Goal: Information Seeking & Learning: Learn about a topic

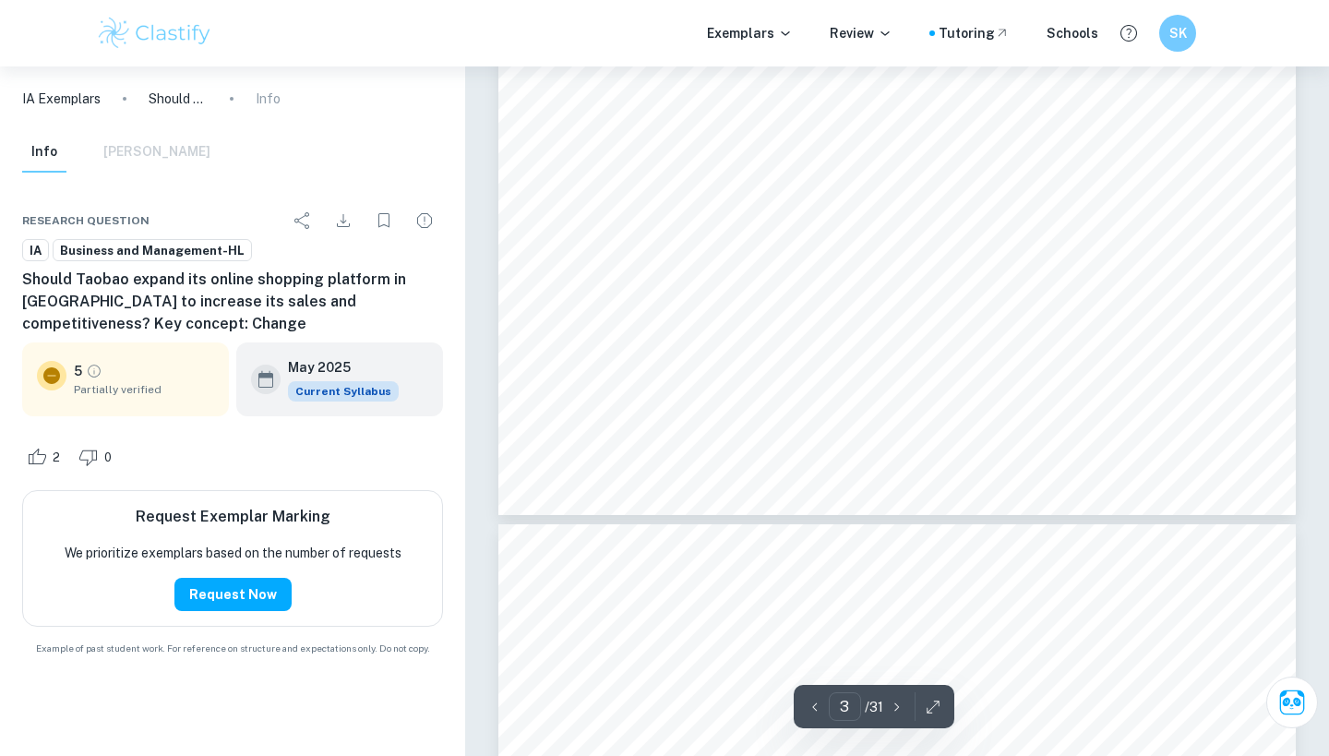
scroll to position [2806, 0]
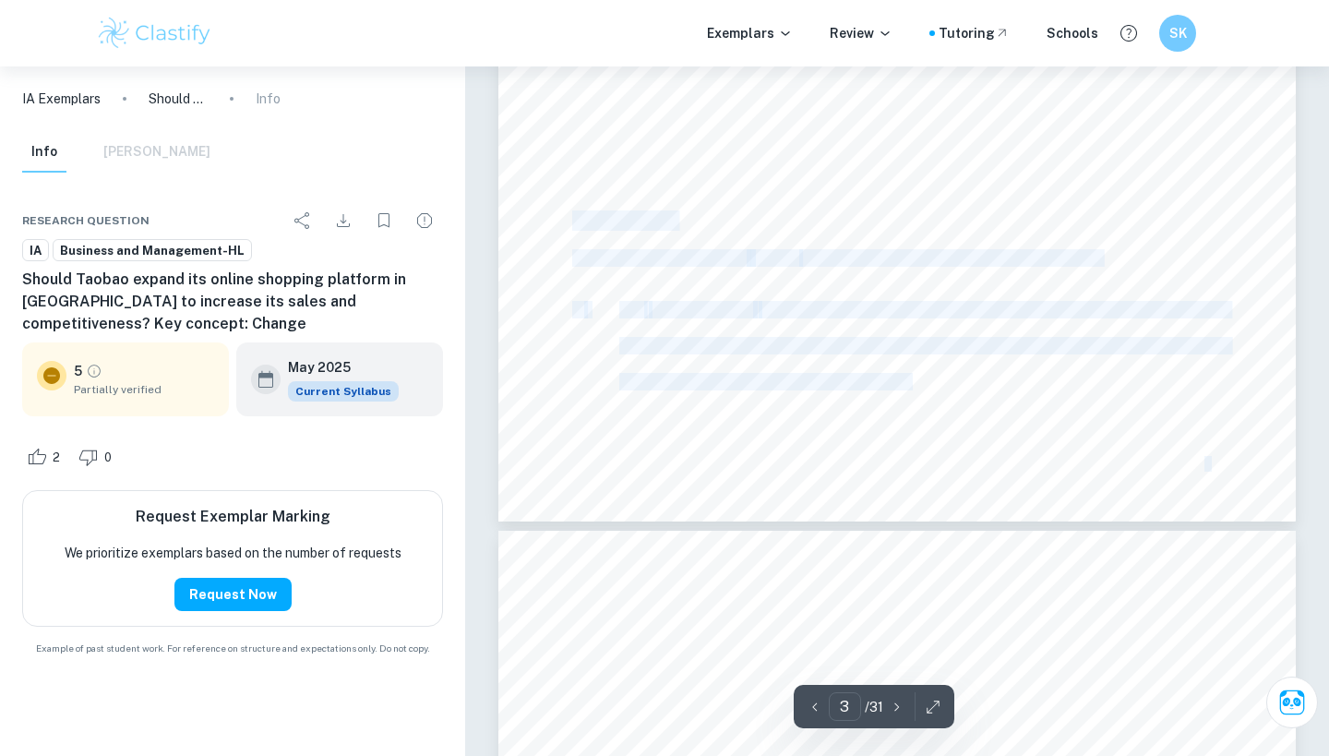
drag, startPoint x: 579, startPoint y: 224, endPoint x: 767, endPoint y: 231, distance: 188.4
click at [767, 231] on div "Introduction Taobao is an online shopping platform in China, established by the…" at bounding box center [896, 6] width 797 height 1032
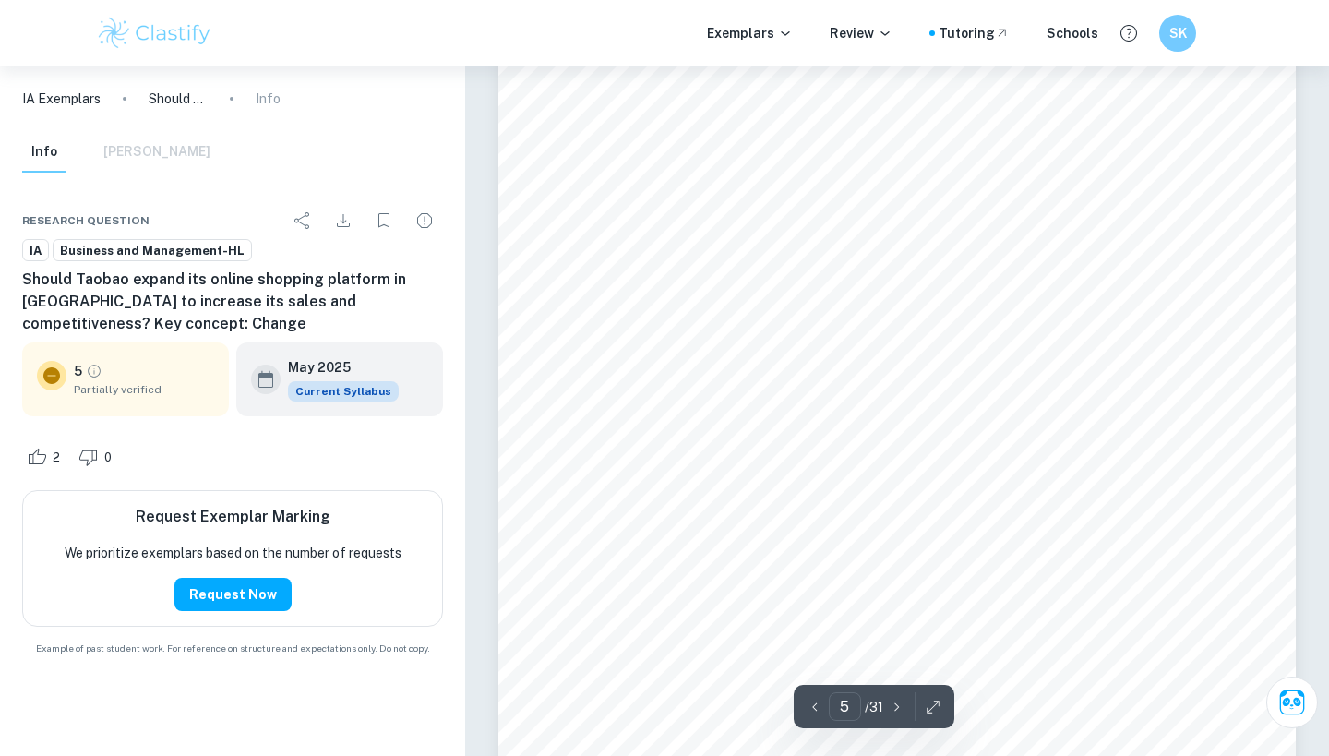
click at [769, 236] on span "Taobao in Southeast Asia. Good news, indeed, as 56% shop online often, and 44% …" at bounding box center [926, 243] width 709 height 16
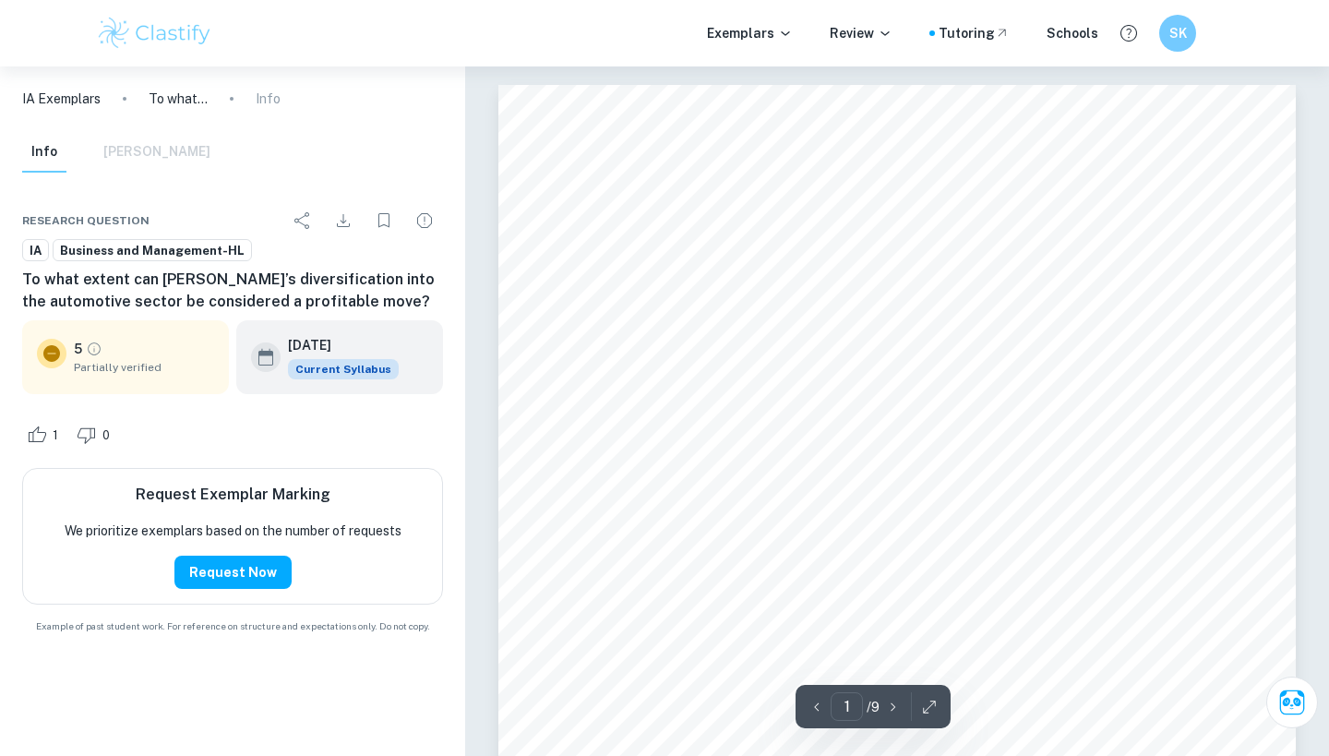
click at [161, 26] on img at bounding box center [154, 33] width 117 height 37
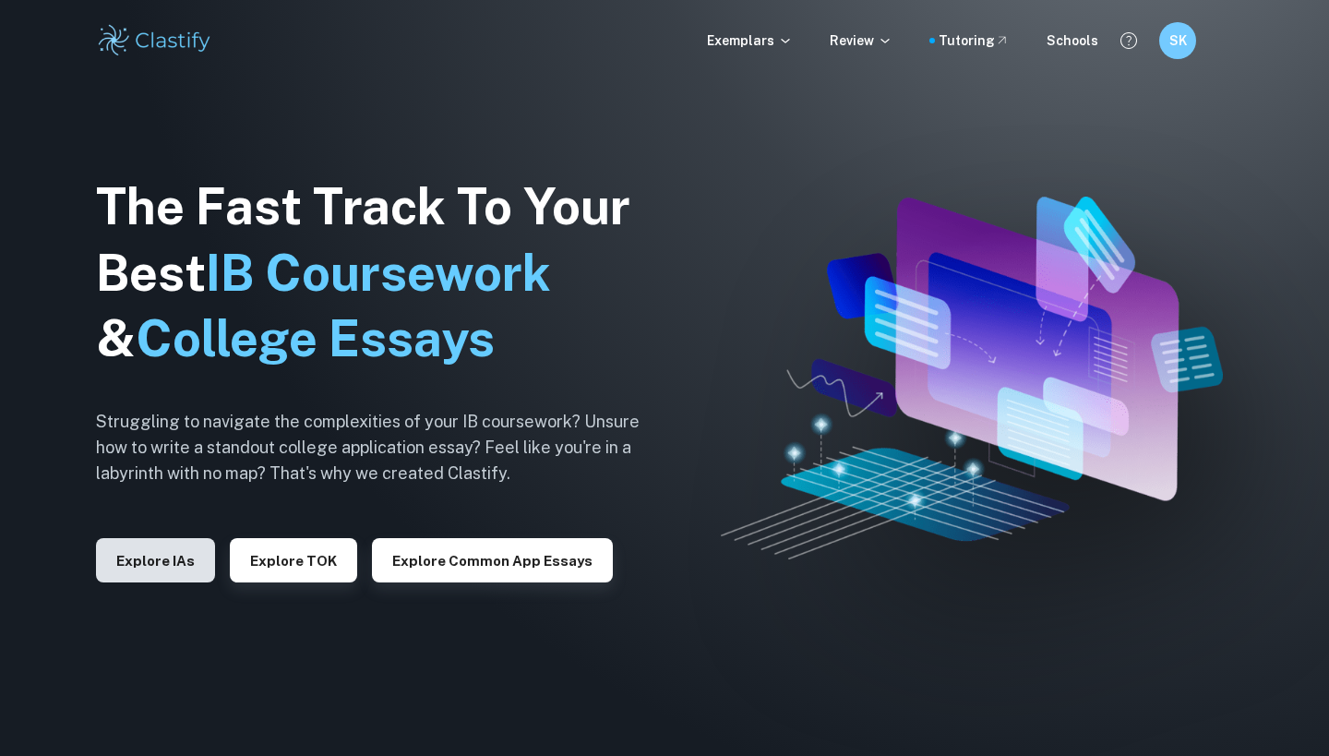
click at [161, 570] on button "Explore IAs" at bounding box center [155, 560] width 119 height 44
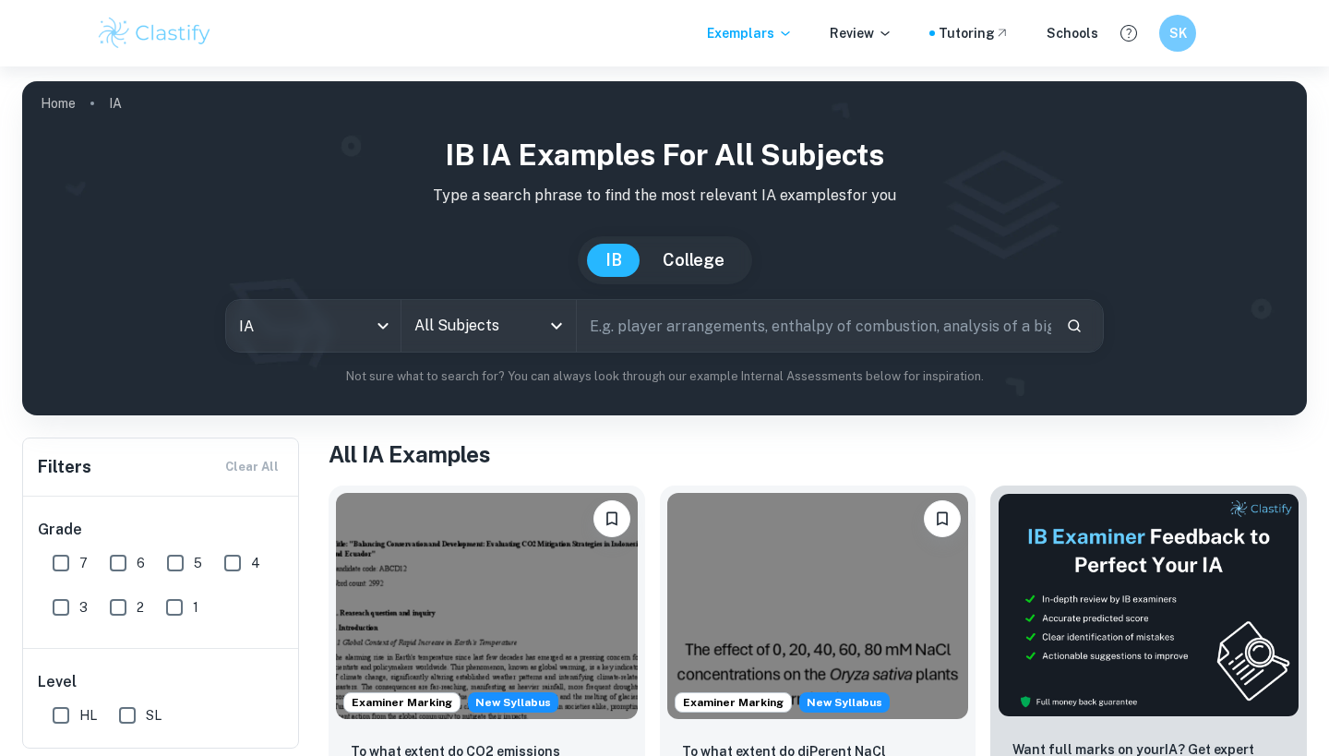
click at [517, 331] on input "All Subjects" at bounding box center [475, 325] width 130 height 35
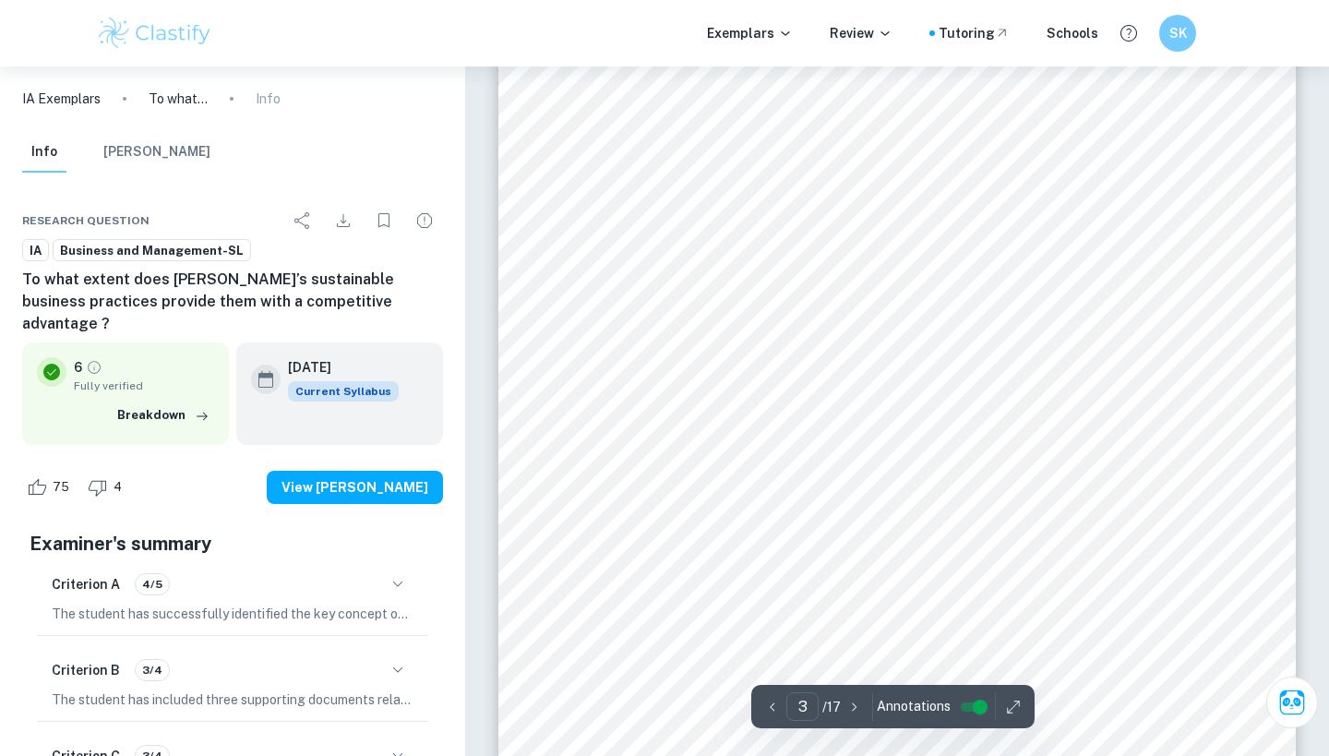
scroll to position [2567, 0]
